Goal: Communication & Community: Share content

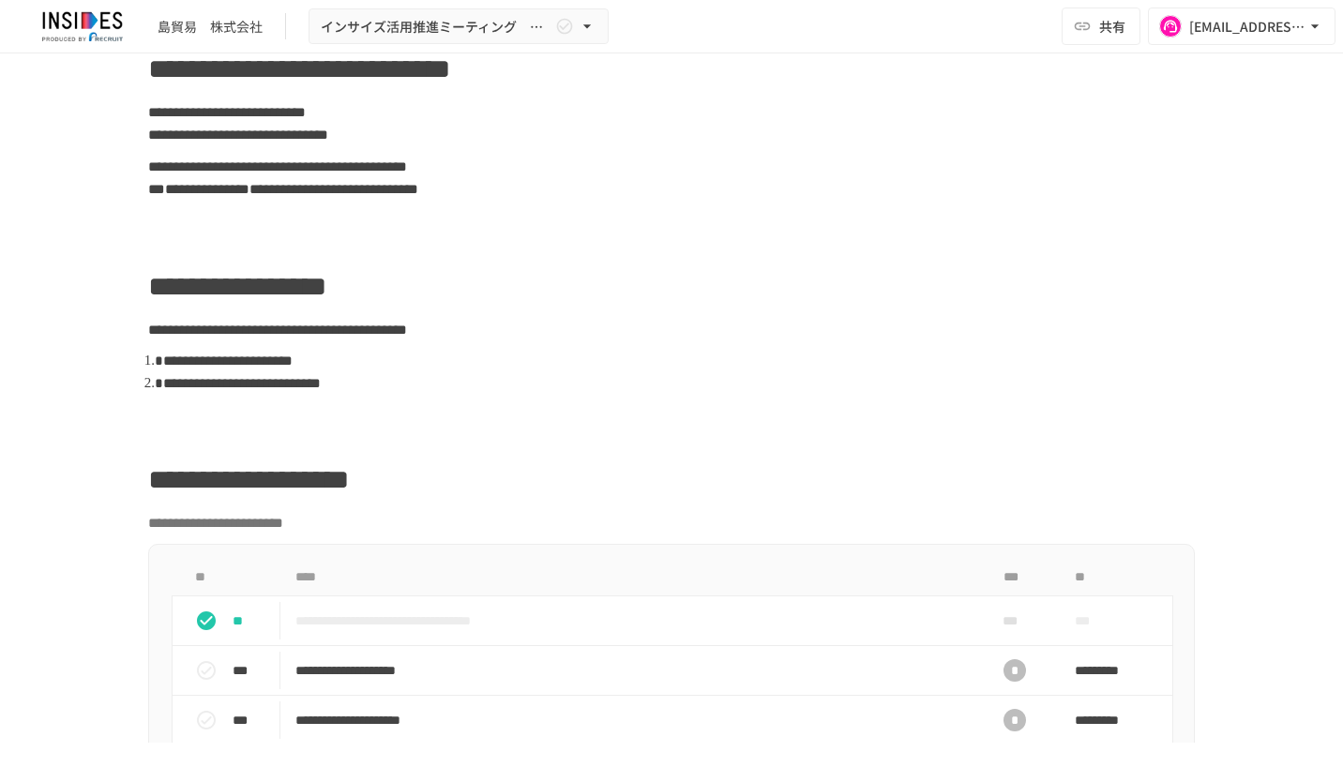
scroll to position [469, 0]
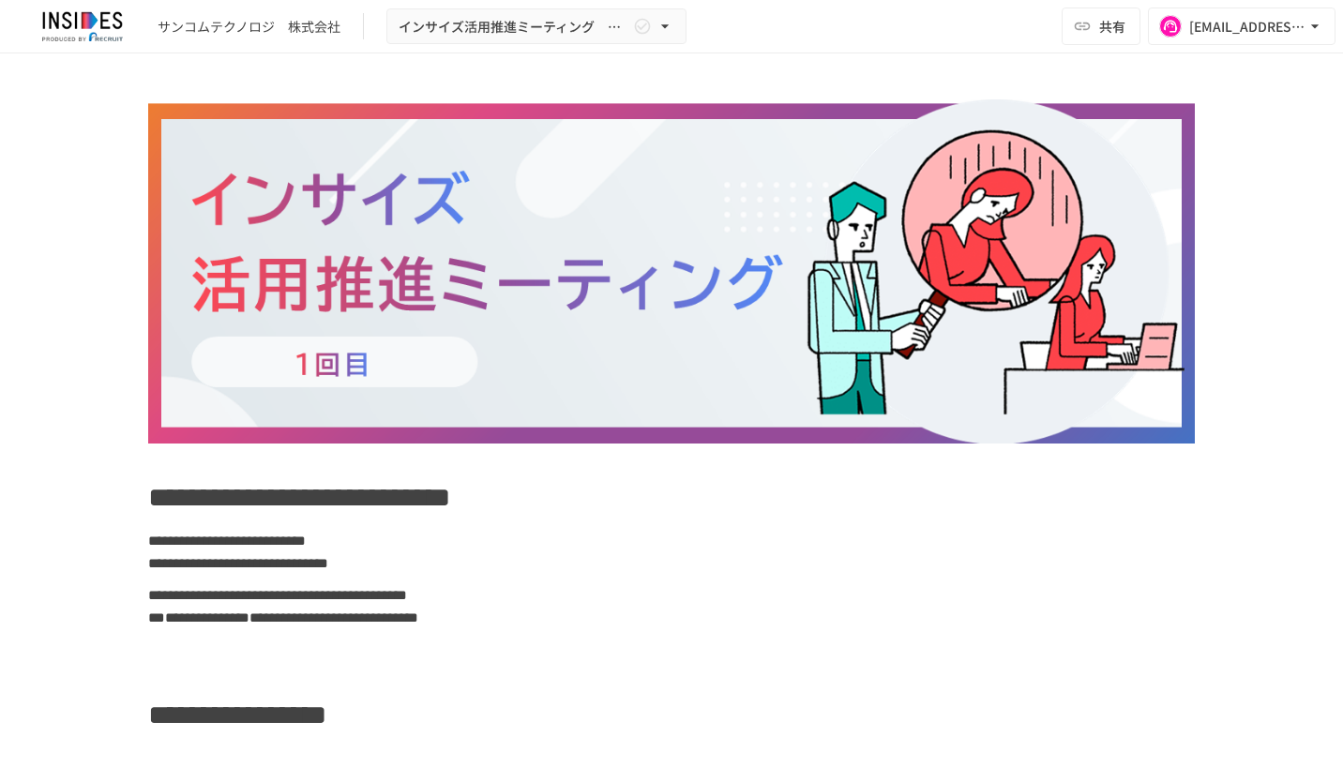
scroll to position [844, 0]
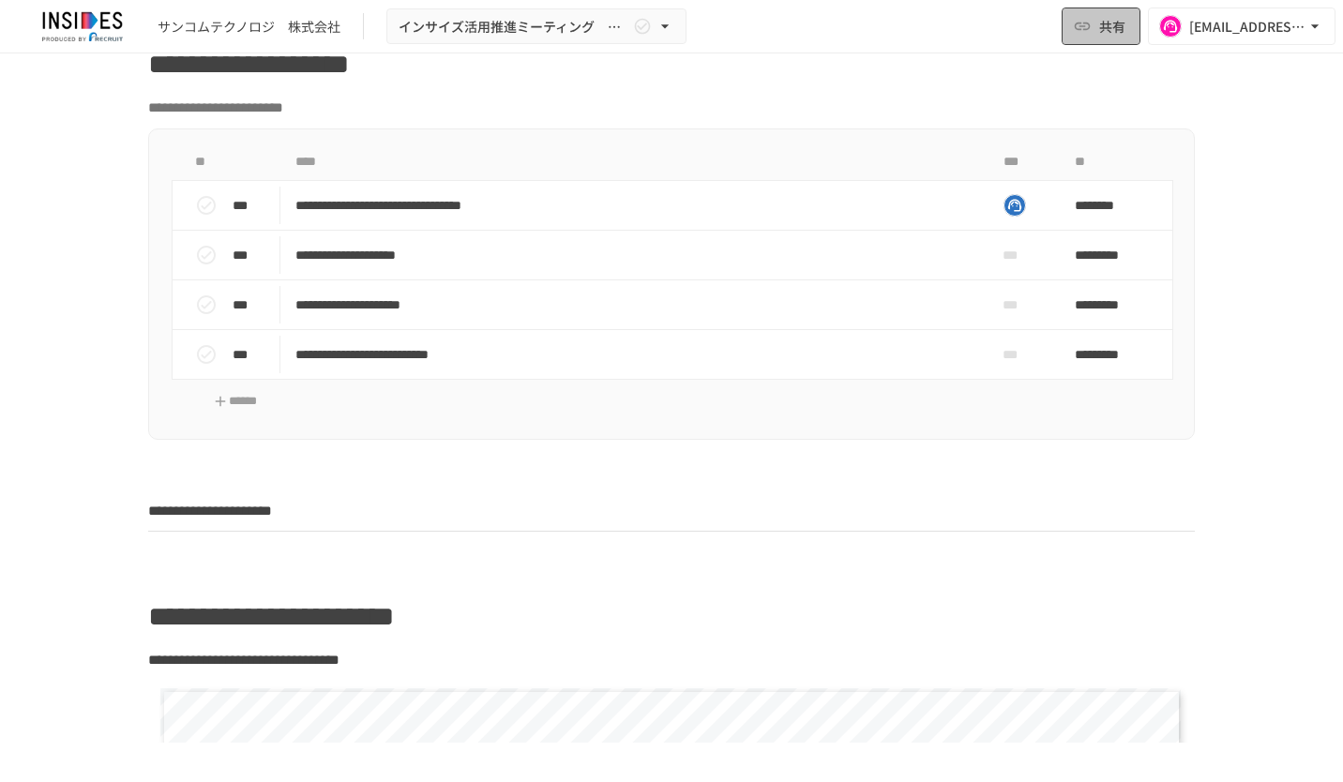
click at [1113, 37] on span "共有" at bounding box center [1112, 26] width 26 height 21
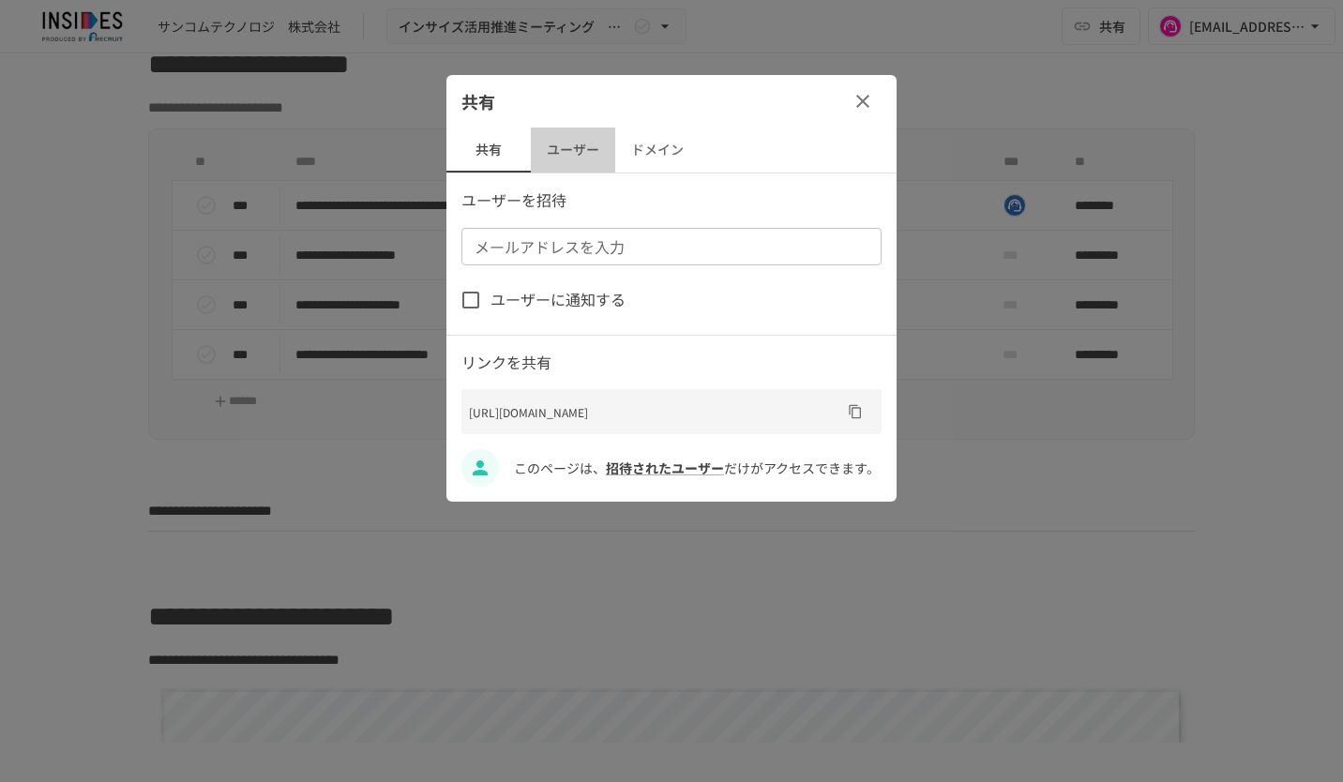
click at [583, 157] on button "ユーザー" at bounding box center [573, 150] width 84 height 45
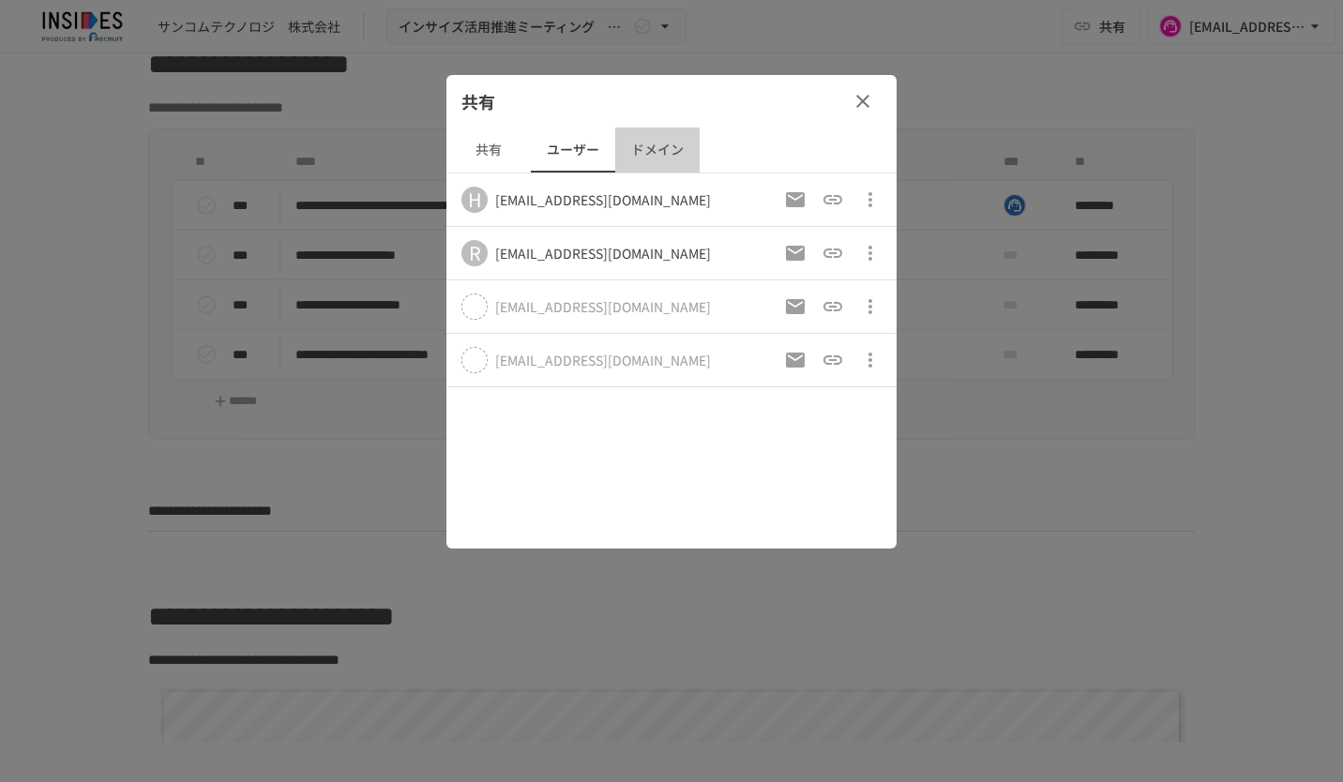
click at [670, 155] on button "ドメイン" at bounding box center [657, 150] width 84 height 45
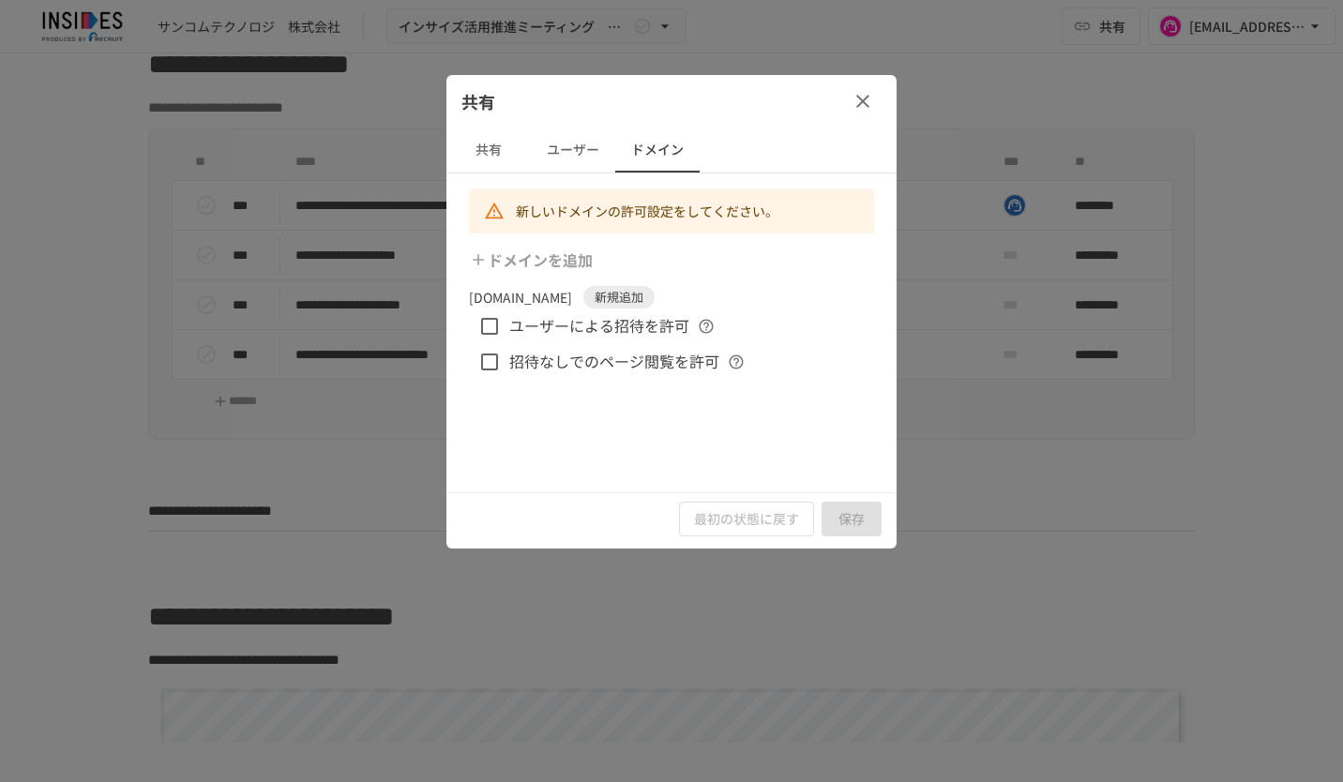
click at [499, 152] on button "共有" at bounding box center [488, 150] width 84 height 45
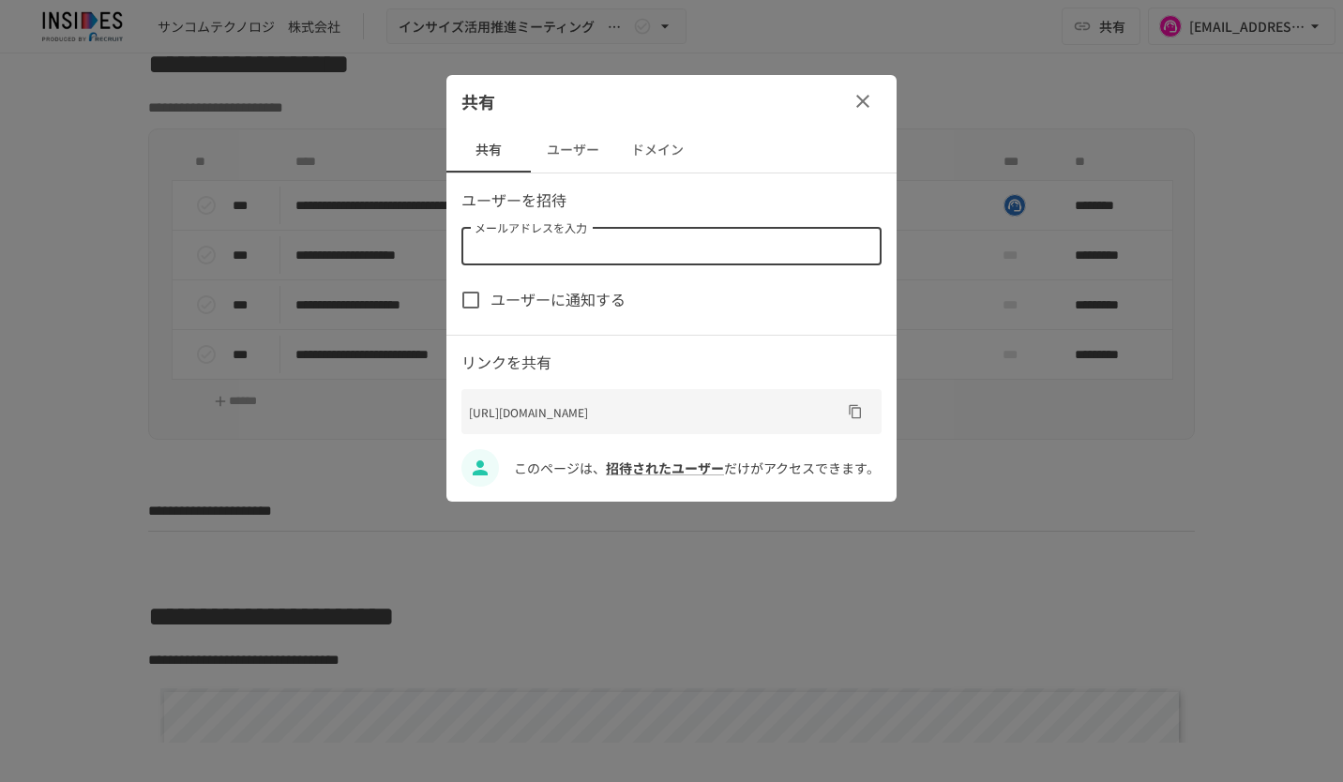
click at [628, 248] on input "メールアドレスを入力" at bounding box center [670, 246] width 406 height 26
type input "**********"
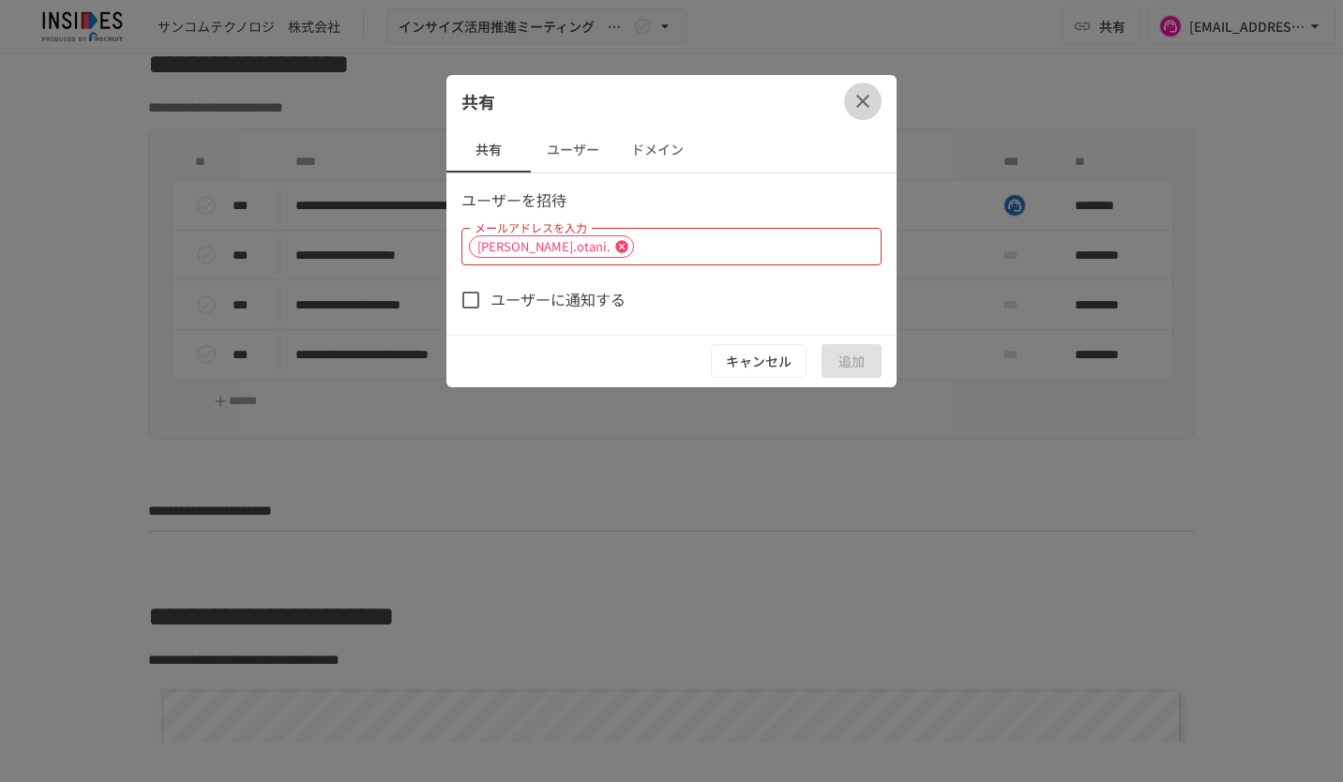
click at [870, 105] on icon "button" at bounding box center [862, 101] width 23 height 23
